Goal: Task Accomplishment & Management: Use online tool/utility

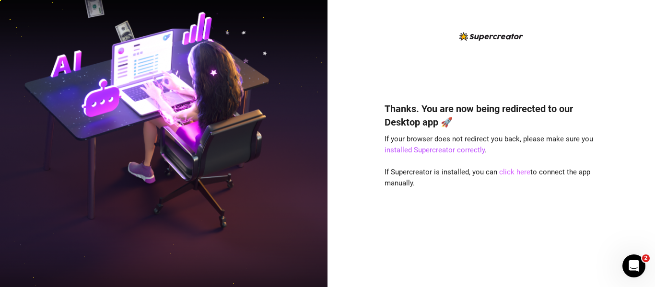
click at [515, 173] on link "click here" at bounding box center [514, 172] width 31 height 9
